Goal: Task Accomplishment & Management: Use online tool/utility

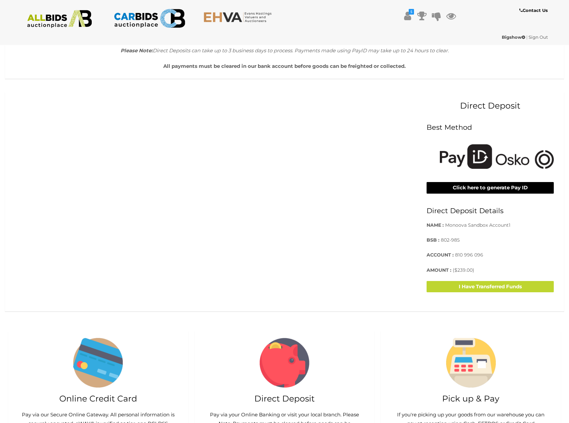
scroll to position [68, 0]
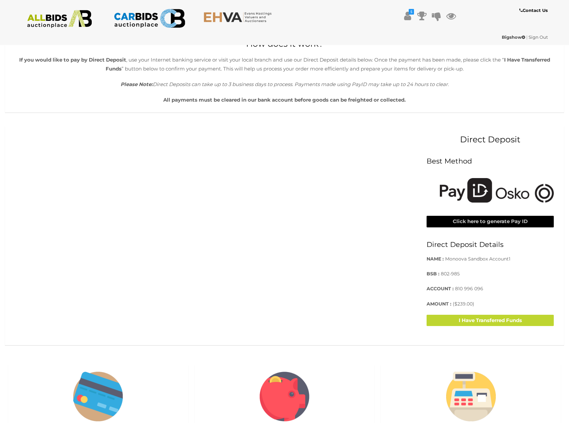
click at [485, 225] on button "Click here to generate Pay ID" at bounding box center [490, 222] width 127 height 12
